Goal: Information Seeking & Learning: Learn about a topic

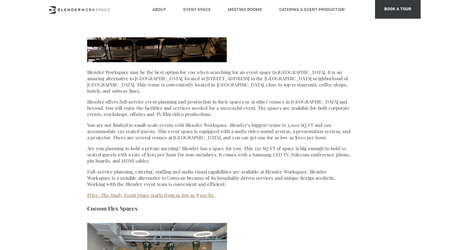
scroll to position [356, 0]
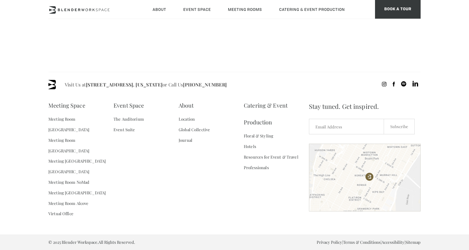
scroll to position [9622, 0]
click at [189, 124] on link "Location" at bounding box center [187, 119] width 16 height 11
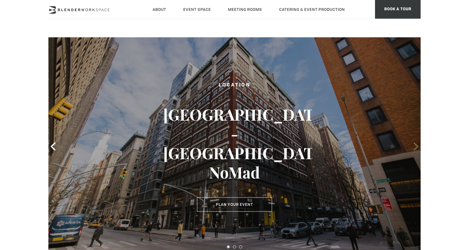
click at [413, 146] on icon at bounding box center [416, 146] width 8 height 8
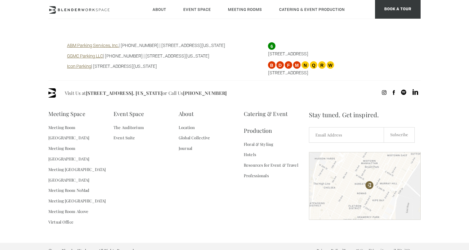
scroll to position [556, 0]
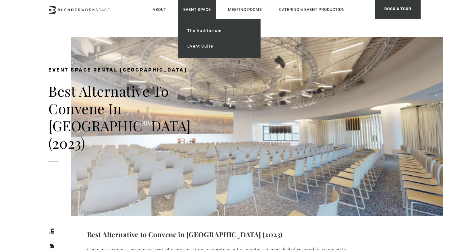
click at [199, 13] on link "Event Space" at bounding box center [197, 9] width 38 height 19
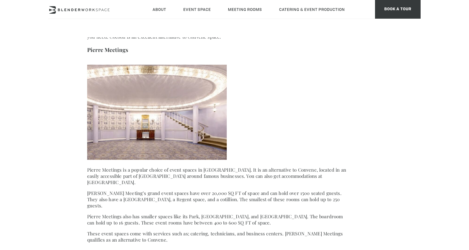
scroll to position [699, 0]
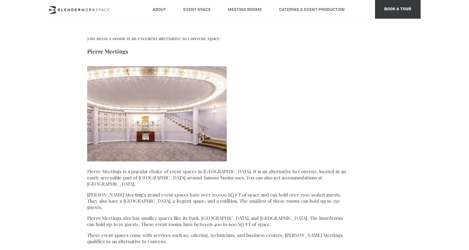
click at [109, 47] on h3 "Pierre Meetings" at bounding box center [219, 51] width 264 height 9
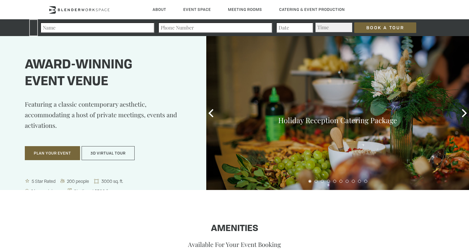
click at [459, 115] on div "Holiday Reception Catering Package" at bounding box center [337, 113] width 263 height 154
click at [462, 114] on icon at bounding box center [465, 113] width 8 height 8
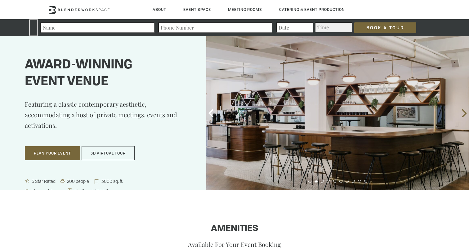
click at [462, 114] on icon at bounding box center [465, 113] width 8 height 8
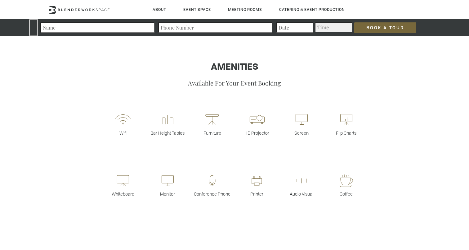
scroll to position [161, 0]
